Goal: Task Accomplishment & Management: Manage account settings

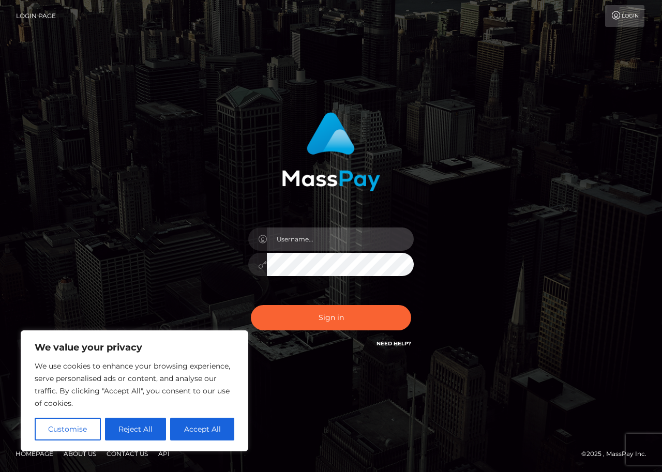
click at [368, 245] on input "text" at bounding box center [340, 239] width 147 height 23
type input "[EMAIL_ADDRESS][DOMAIN_NAME]"
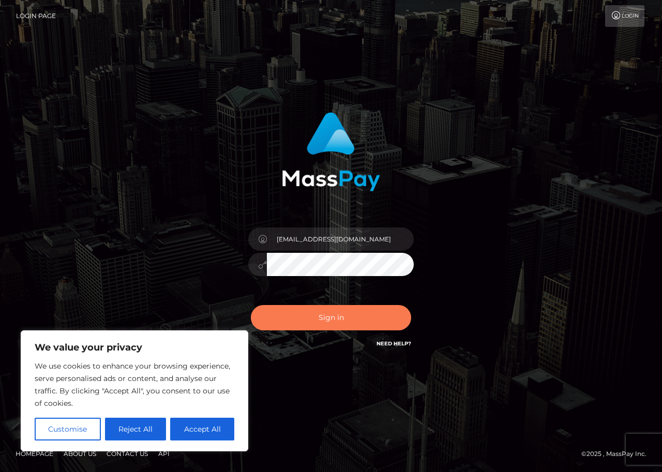
click at [319, 320] on button "Sign in" at bounding box center [331, 317] width 160 height 25
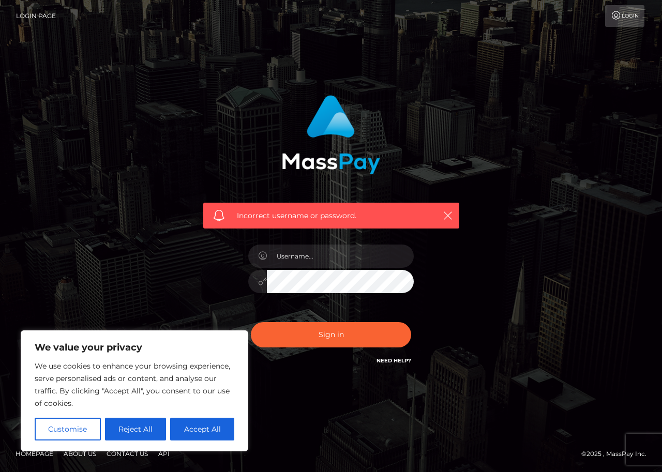
click at [400, 360] on link "Need Help?" at bounding box center [394, 360] width 35 height 7
click at [145, 427] on button "Reject All" at bounding box center [136, 429] width 62 height 23
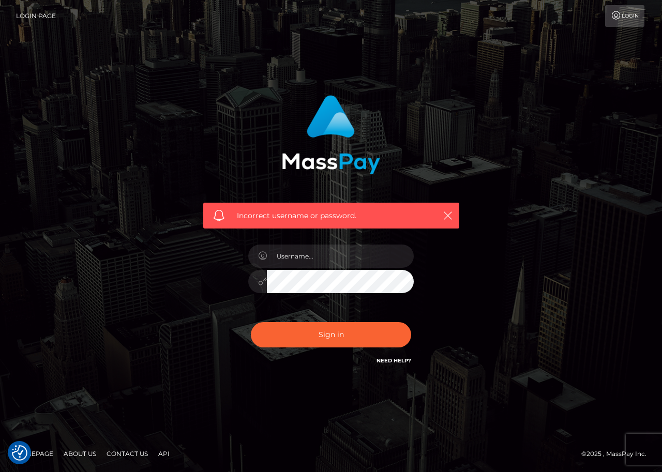
click at [385, 362] on link "Need Help?" at bounding box center [394, 360] width 35 height 7
click at [401, 361] on link "Need Help?" at bounding box center [394, 360] width 35 height 7
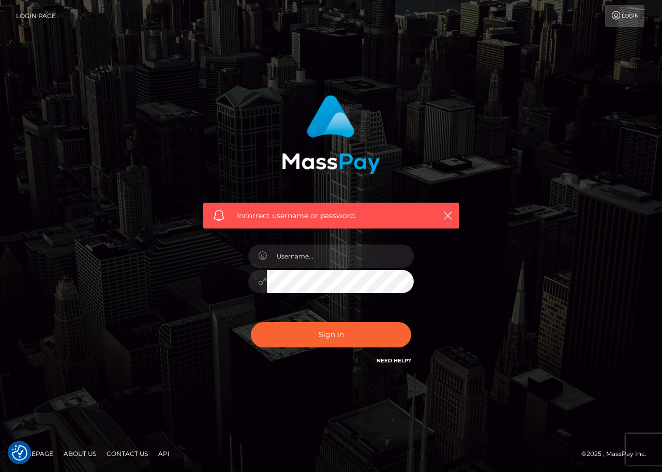
click at [401, 361] on link "Need Help?" at bounding box center [394, 360] width 35 height 7
drag, startPoint x: 401, startPoint y: 361, endPoint x: 394, endPoint y: 362, distance: 6.7
click at [401, 362] on link "Need Help?" at bounding box center [394, 360] width 35 height 7
click at [394, 362] on link "Need Help?" at bounding box center [394, 360] width 35 height 7
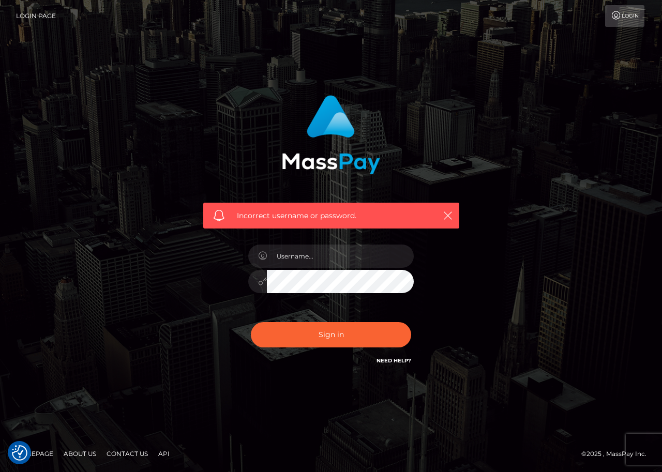
click at [394, 361] on link "Need Help?" at bounding box center [394, 360] width 35 height 7
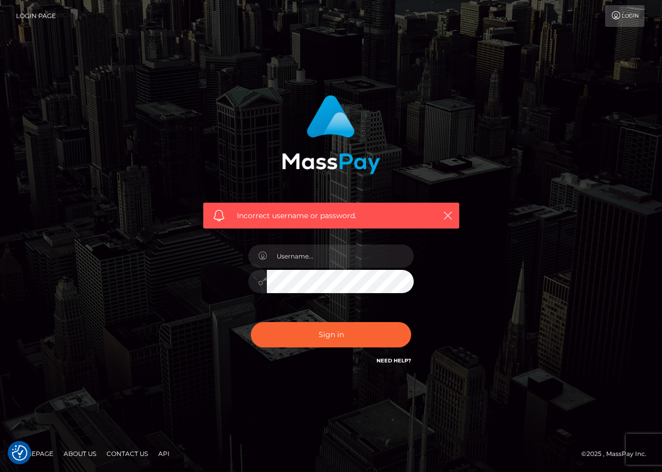
click at [394, 363] on link "Need Help?" at bounding box center [394, 360] width 35 height 7
click at [393, 365] on div "Need Help?" at bounding box center [394, 362] width 35 height 13
click at [400, 360] on link "Need Help?" at bounding box center [394, 360] width 35 height 7
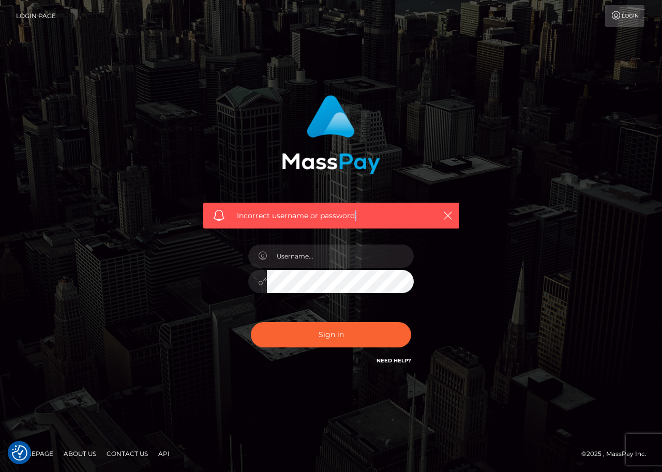
click at [357, 219] on span "Incorrect username or password." at bounding box center [331, 216] width 189 height 11
click at [345, 253] on input "text" at bounding box center [340, 256] width 147 height 23
type input "[EMAIL_ADDRESS][DOMAIN_NAME]"
click at [621, 14] on link "Login" at bounding box center [624, 16] width 39 height 22
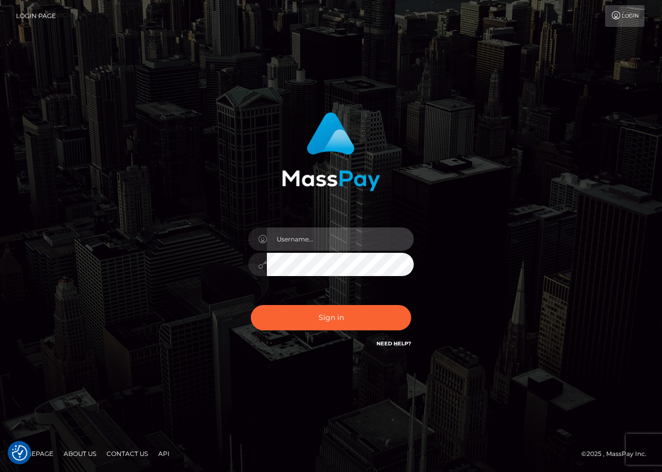
click at [350, 240] on input "text" at bounding box center [340, 239] width 147 height 23
click at [302, 237] on input "[EMAIL_ADDRESS][DOMAIN_NAME]" at bounding box center [340, 239] width 147 height 23
click at [302, 239] on input "[EMAIL_ADDRESS][DOMAIN_NAME]" at bounding box center [340, 239] width 147 height 23
click at [303, 238] on input "[EMAIL_ADDRESS][DOMAIN_NAME]" at bounding box center [340, 239] width 147 height 23
type input "lushashaba57@gmail.com"
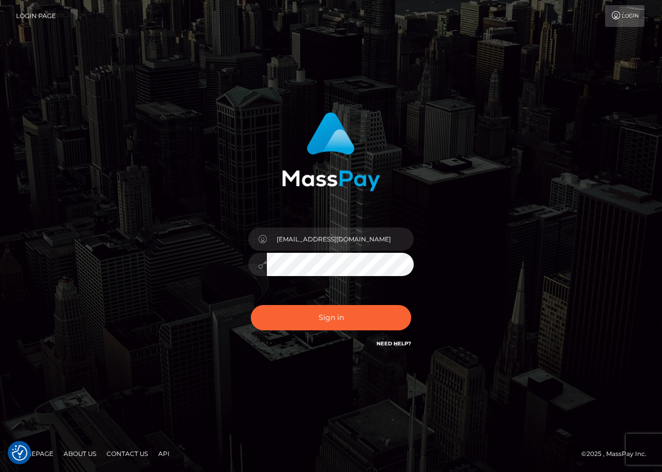
click at [637, 14] on link "Login" at bounding box center [624, 16] width 39 height 22
click at [330, 240] on input "text" at bounding box center [340, 239] width 147 height 23
type input "[EMAIL_ADDRESS][DOMAIN_NAME]"
click at [349, 322] on button "Sign in" at bounding box center [331, 317] width 160 height 25
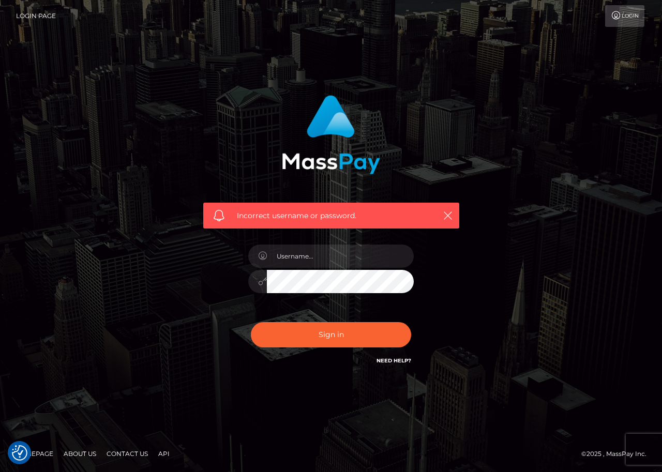
click at [408, 360] on link "Need Help?" at bounding box center [394, 360] width 35 height 7
click at [393, 358] on link "Need Help?" at bounding box center [394, 360] width 35 height 7
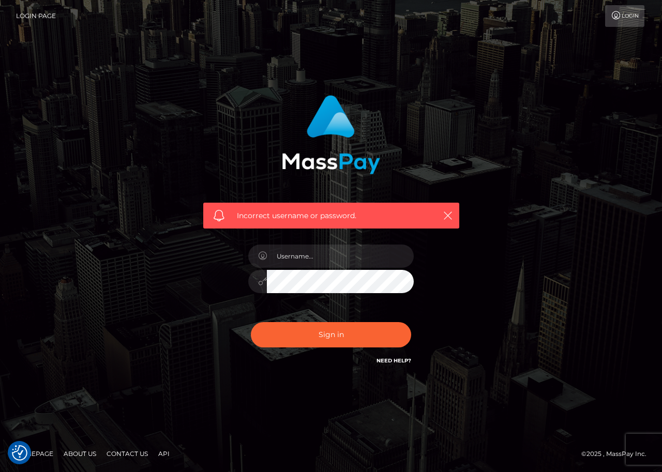
drag, startPoint x: 662, startPoint y: 3, endPoint x: 505, endPoint y: 180, distance: 236.4
click at [505, 180] on div "Incorrect username or password." at bounding box center [331, 235] width 590 height 297
click at [365, 214] on span "Incorrect username or password." at bounding box center [331, 216] width 189 height 11
click at [366, 214] on span "Incorrect username or password." at bounding box center [331, 216] width 189 height 11
click at [382, 361] on link "Need Help?" at bounding box center [394, 360] width 35 height 7
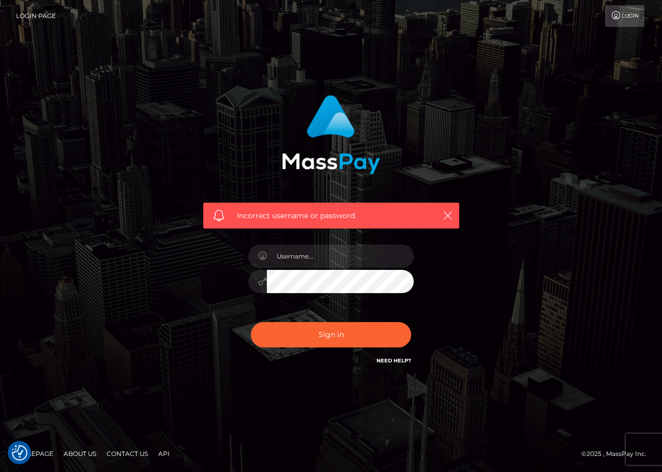
click at [382, 361] on link "Need Help?" at bounding box center [394, 360] width 35 height 7
click at [384, 362] on link "Need Help?" at bounding box center [394, 360] width 35 height 7
drag, startPoint x: 384, startPoint y: 362, endPoint x: 373, endPoint y: 363, distance: 10.4
click at [384, 363] on link "Need Help?" at bounding box center [394, 360] width 35 height 7
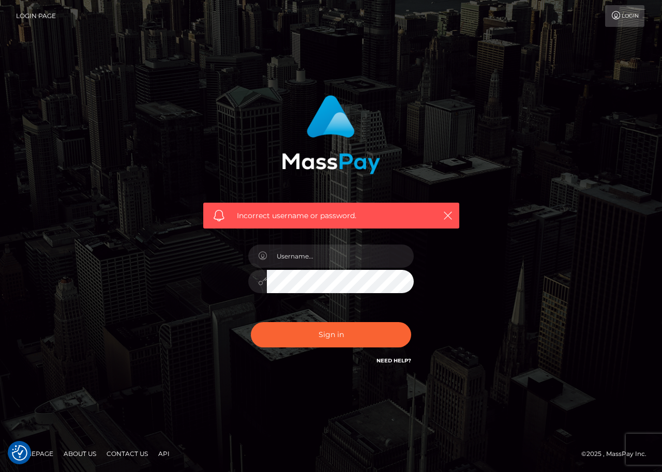
click at [137, 454] on link "Contact Us" at bounding box center [127, 454] width 50 height 16
click at [447, 214] on icon "button" at bounding box center [448, 216] width 10 height 10
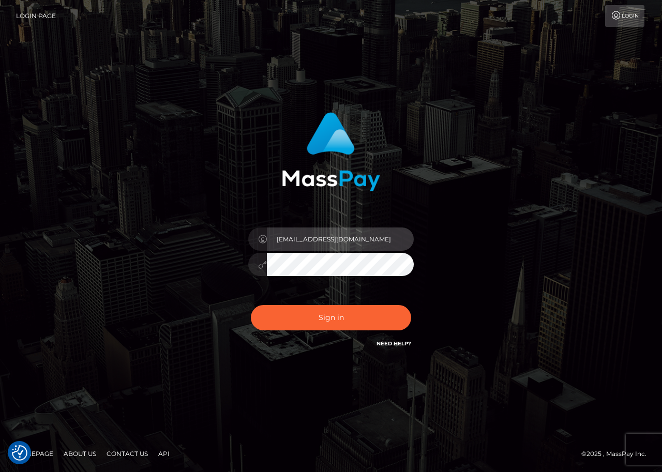
click at [301, 240] on input "[EMAIL_ADDRESS][DOMAIN_NAME]" at bounding box center [340, 239] width 147 height 23
click at [303, 240] on input "[EMAIL_ADDRESS][DOMAIN_NAME]" at bounding box center [340, 239] width 147 height 23
type input "lushashaba57@gmail.com"
click at [251, 305] on button "Sign in" at bounding box center [331, 317] width 160 height 25
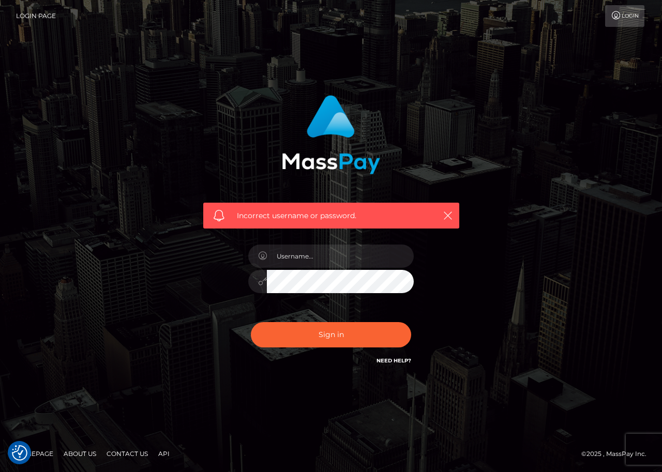
click at [31, 13] on link "Login Page" at bounding box center [36, 16] width 40 height 22
click at [31, 18] on link "Login Page" at bounding box center [36, 16] width 40 height 22
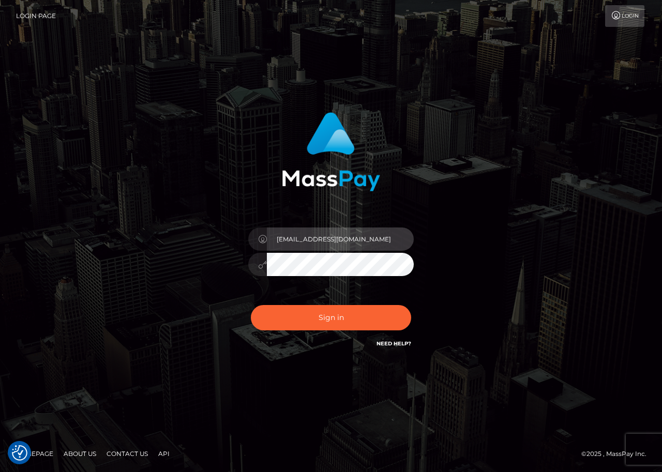
click at [390, 237] on input "[EMAIL_ADDRESS][DOMAIN_NAME]" at bounding box center [340, 239] width 147 height 23
type input "l"
